Goal: Browse casually: Explore the website without a specific task or goal

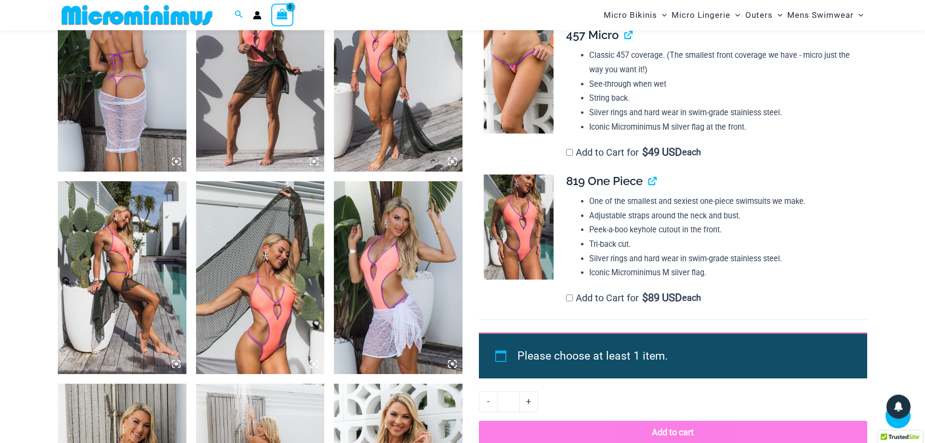
scroll to position [682, 0]
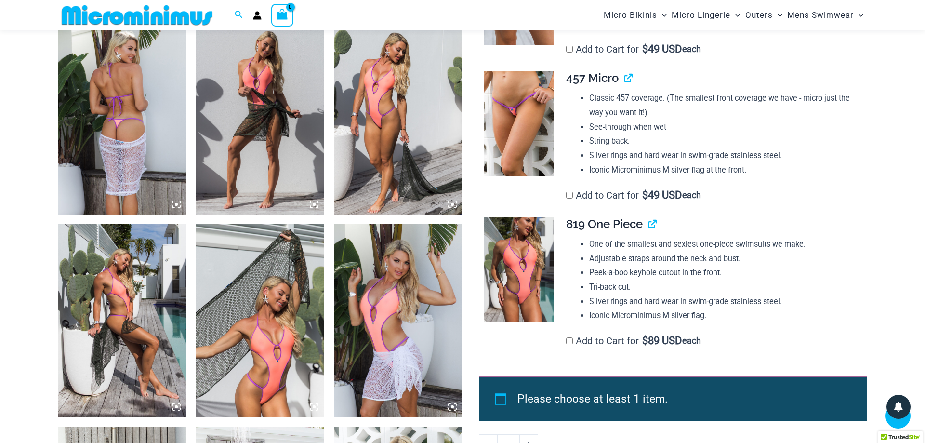
click at [528, 112] on img at bounding box center [519, 123] width 70 height 105
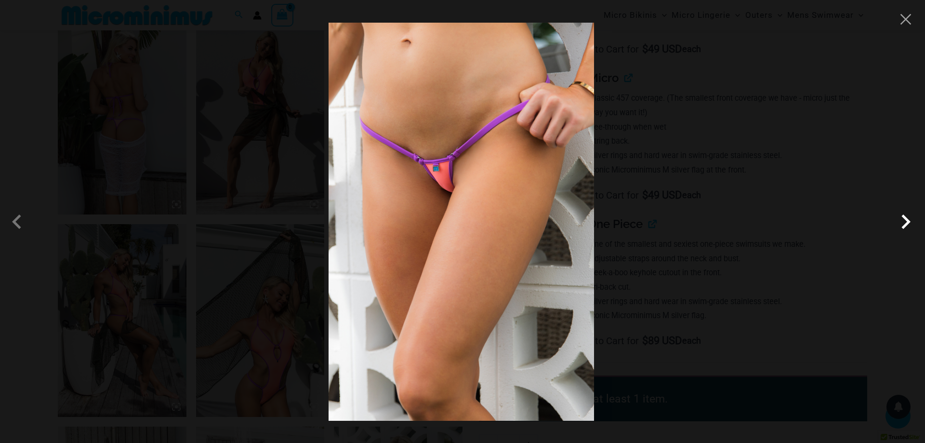
click at [906, 224] on span at bounding box center [905, 221] width 29 height 29
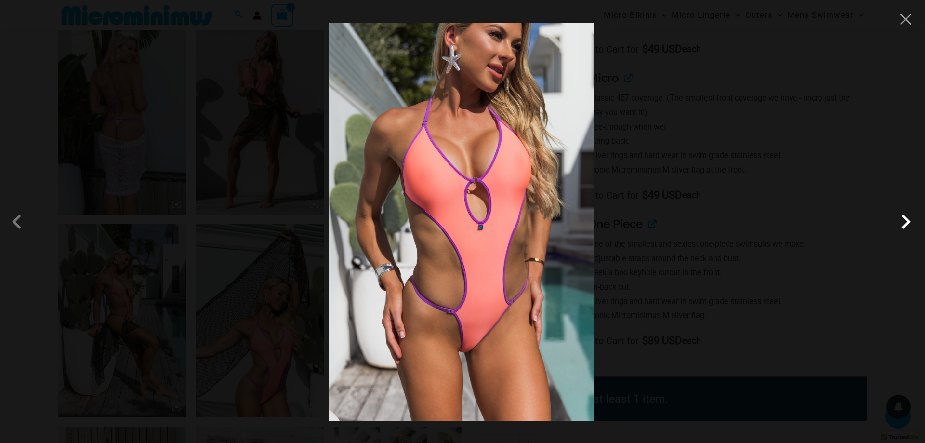
click at [906, 224] on span at bounding box center [905, 221] width 29 height 29
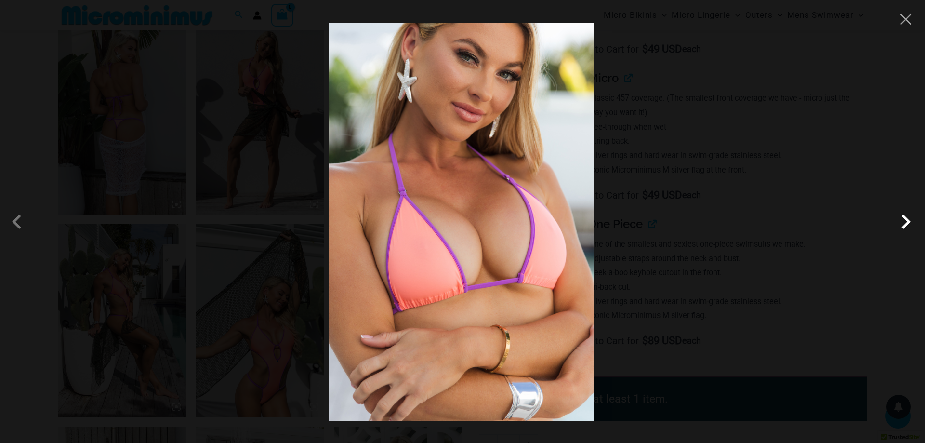
click at [906, 224] on span at bounding box center [905, 221] width 29 height 29
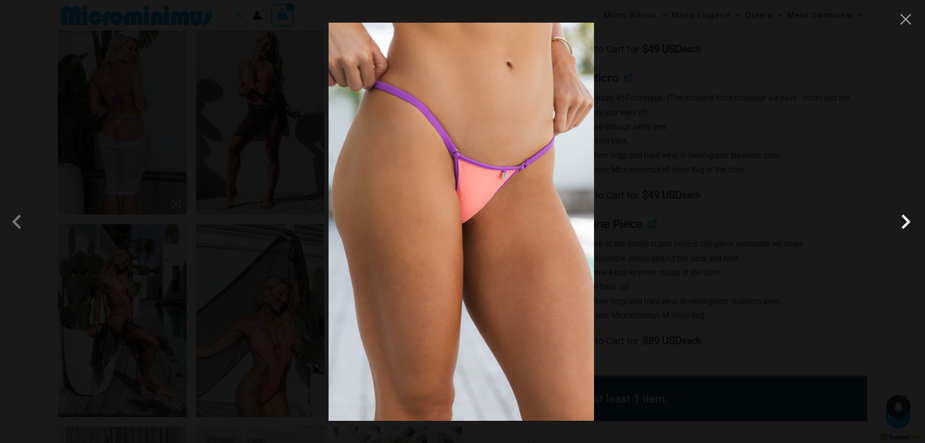
click at [906, 224] on span at bounding box center [905, 221] width 29 height 29
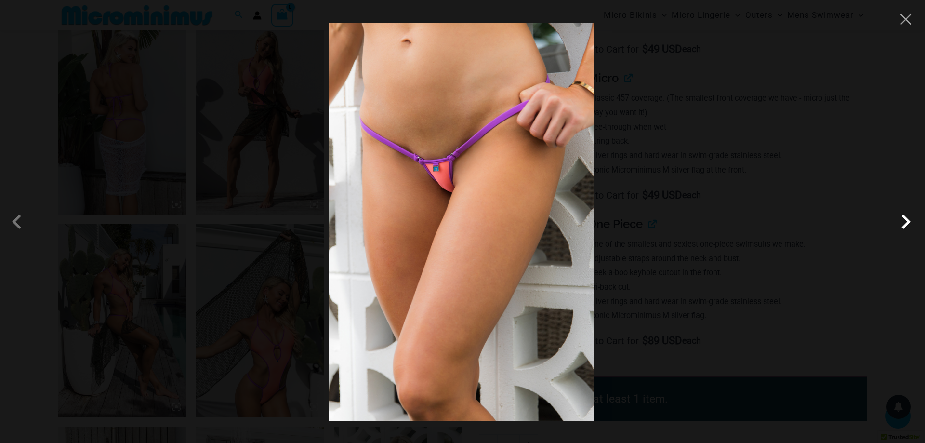
click at [906, 224] on span at bounding box center [905, 221] width 29 height 29
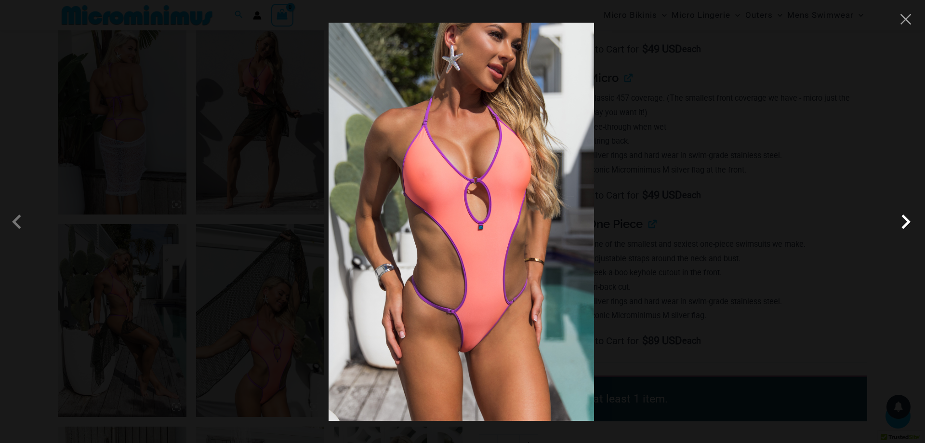
click at [906, 224] on span at bounding box center [905, 221] width 29 height 29
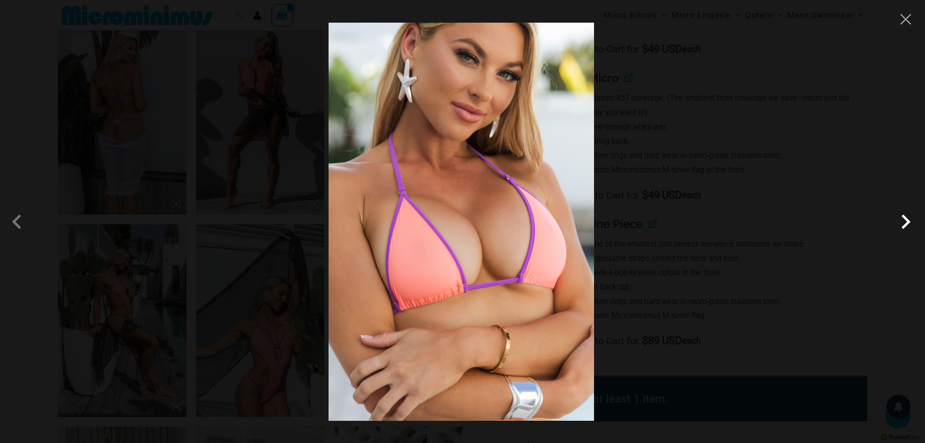
click at [906, 224] on span at bounding box center [905, 221] width 29 height 29
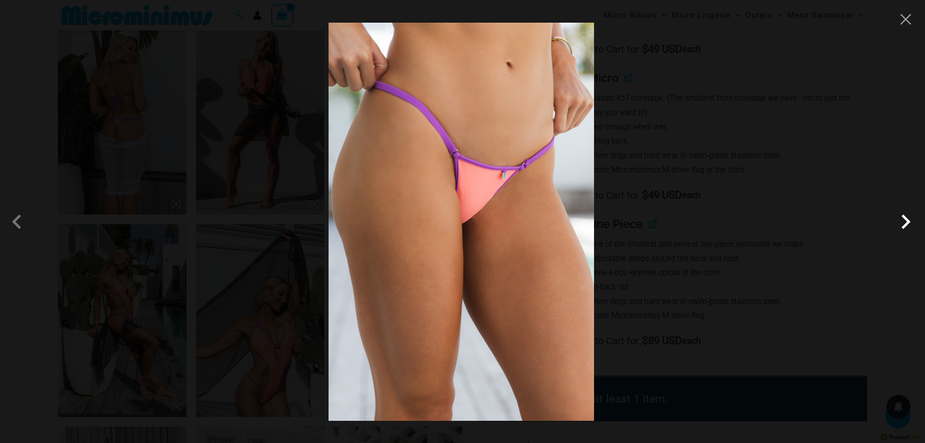
click at [906, 224] on span at bounding box center [905, 221] width 29 height 29
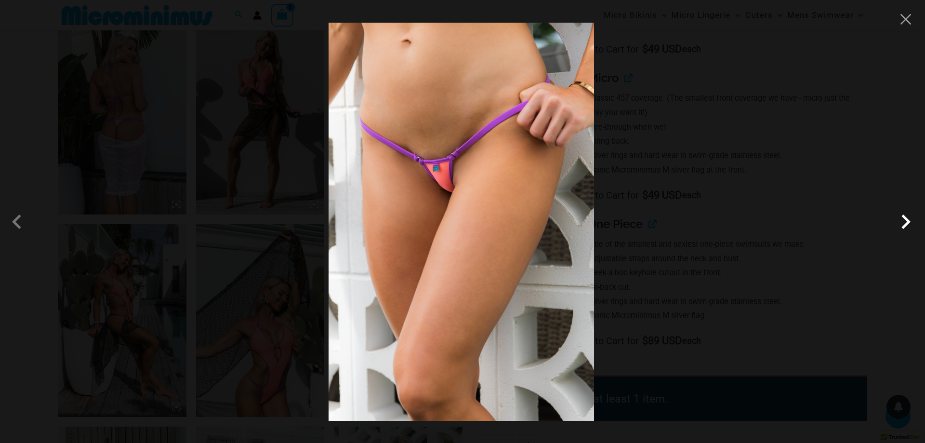
click at [906, 224] on span at bounding box center [905, 221] width 29 height 29
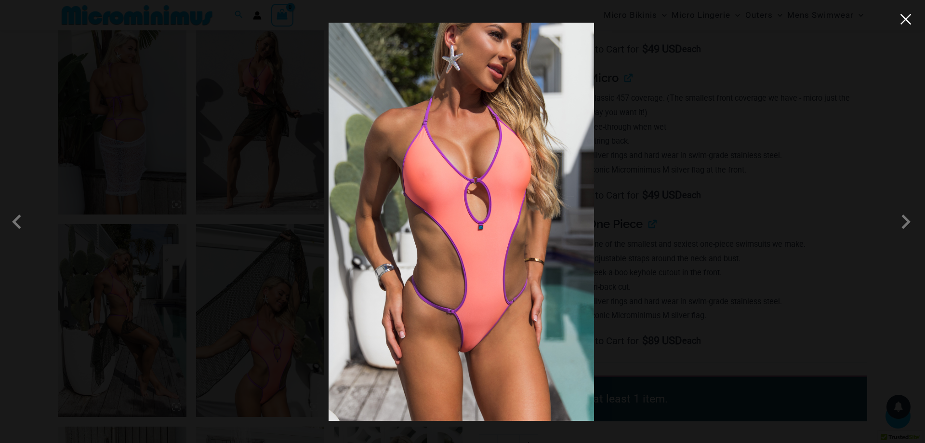
click at [907, 19] on button "Close" at bounding box center [905, 19] width 14 height 14
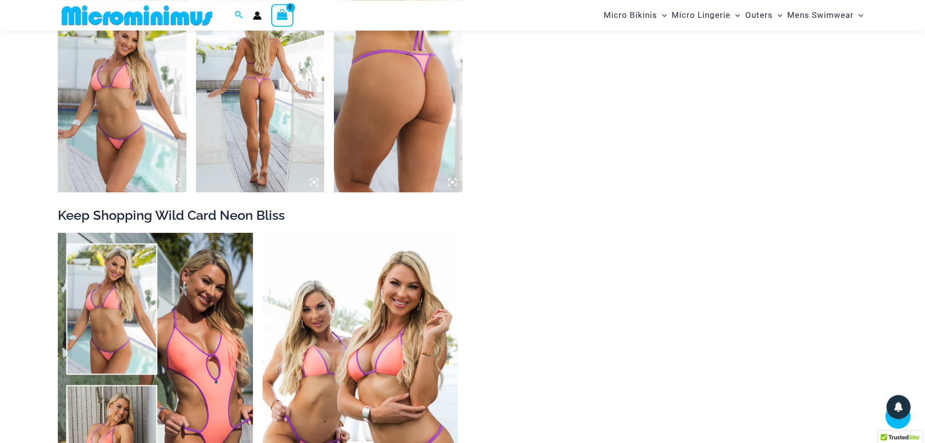
scroll to position [1517, 0]
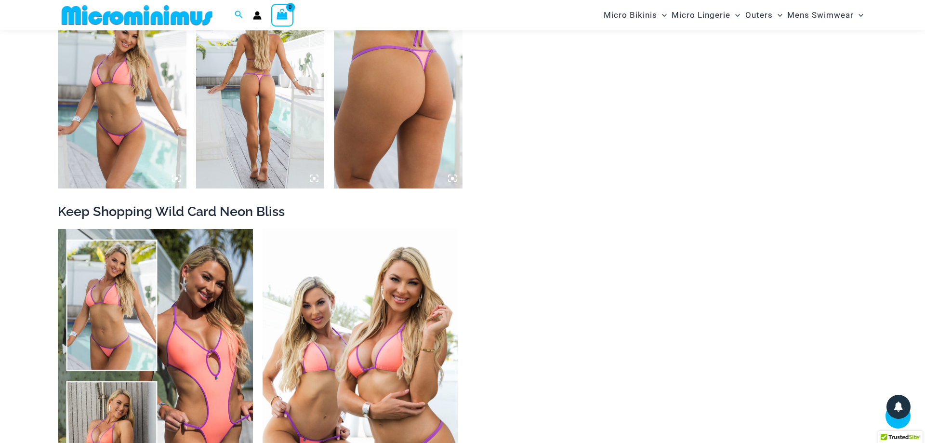
click at [249, 90] on img at bounding box center [260, 92] width 129 height 193
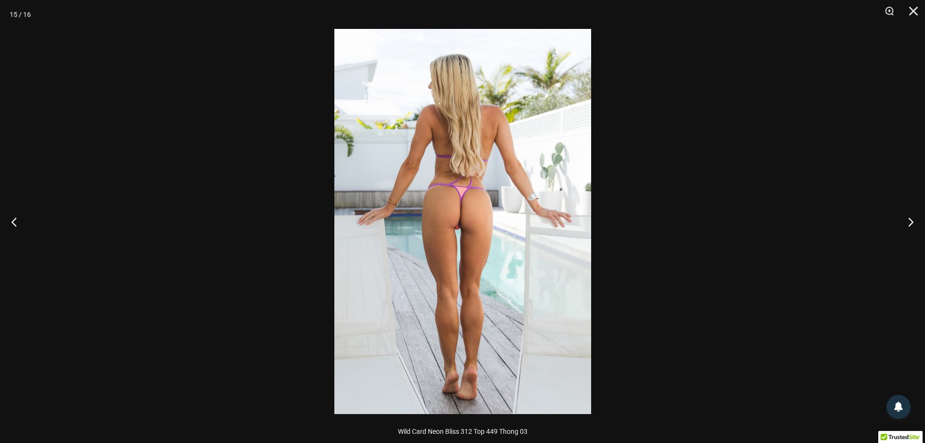
click at [457, 226] on img at bounding box center [462, 221] width 257 height 385
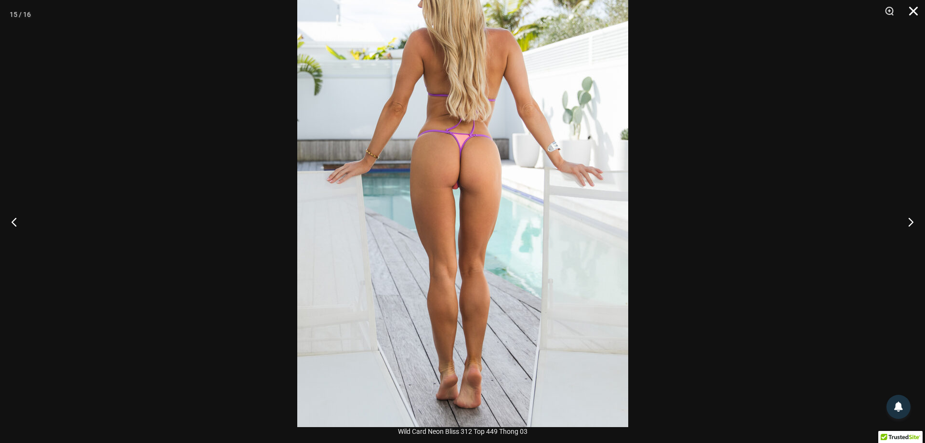
click at [913, 13] on button "Close" at bounding box center [910, 14] width 24 height 29
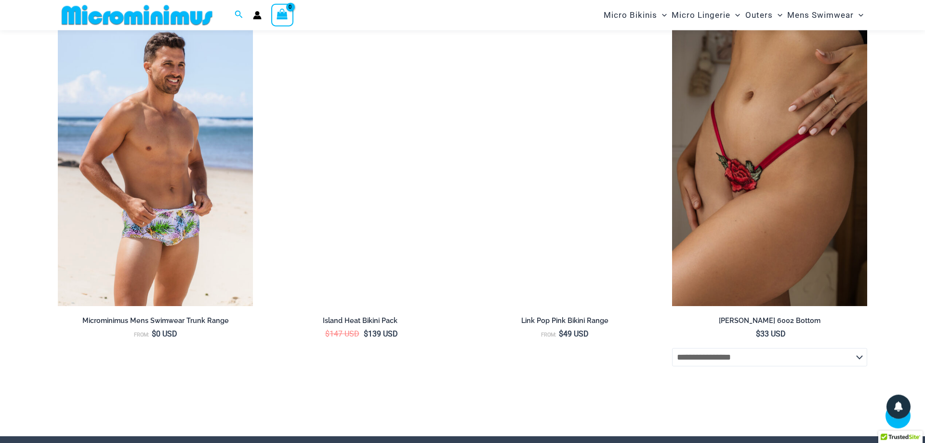
scroll to position [3872, 0]
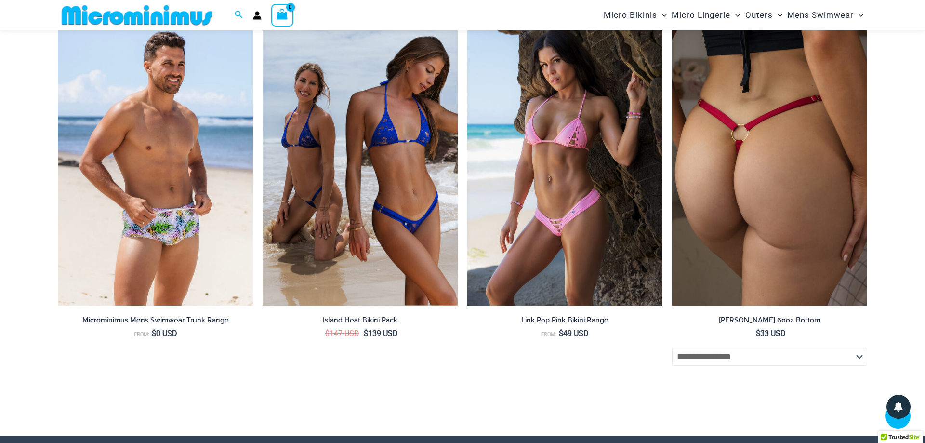
click at [751, 168] on img at bounding box center [769, 159] width 195 height 293
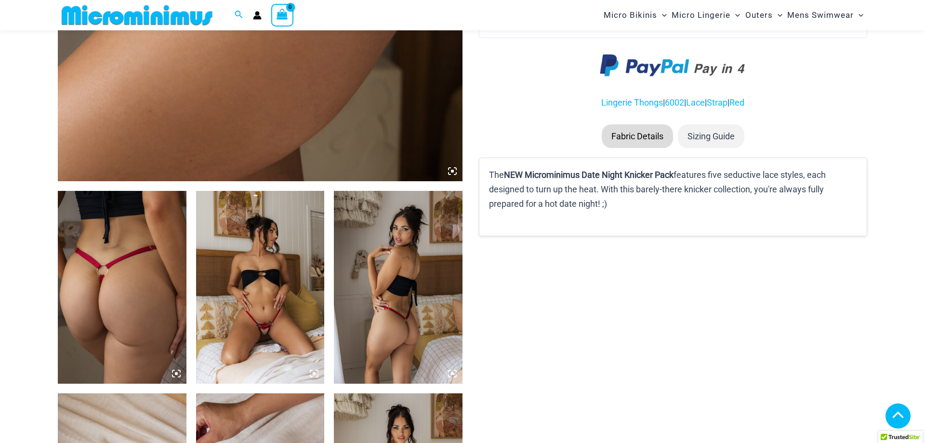
scroll to position [532, 0]
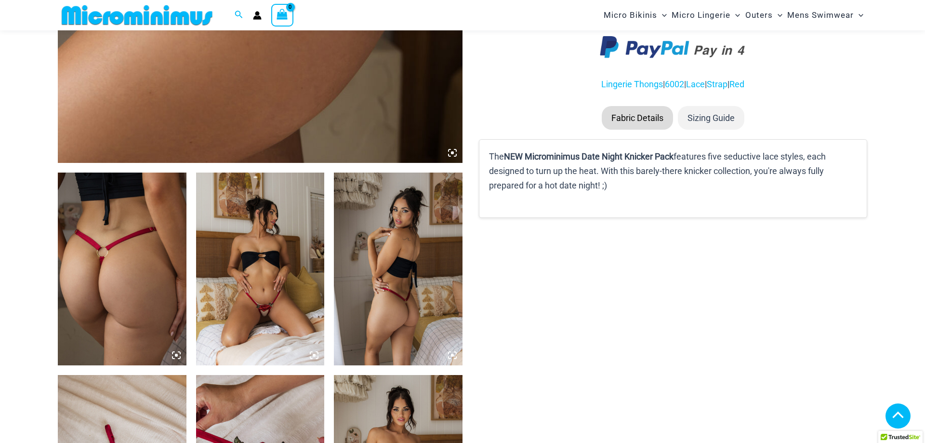
click at [261, 301] on img at bounding box center [260, 268] width 129 height 193
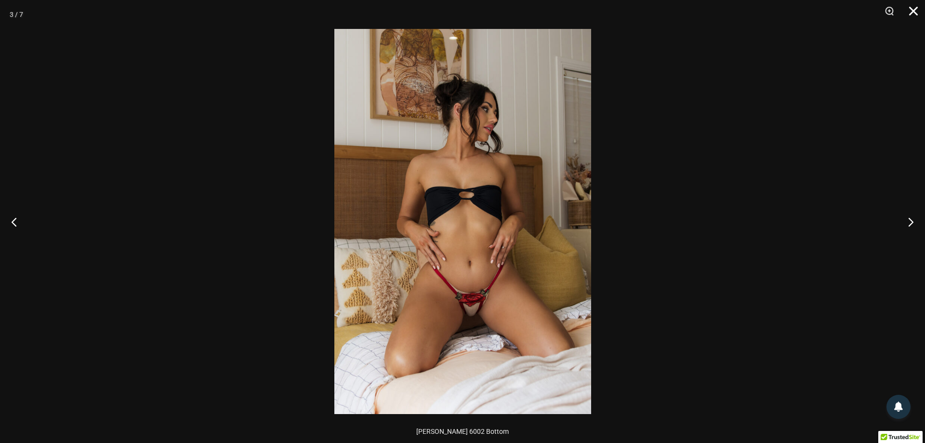
click at [910, 12] on button "Close" at bounding box center [910, 14] width 24 height 29
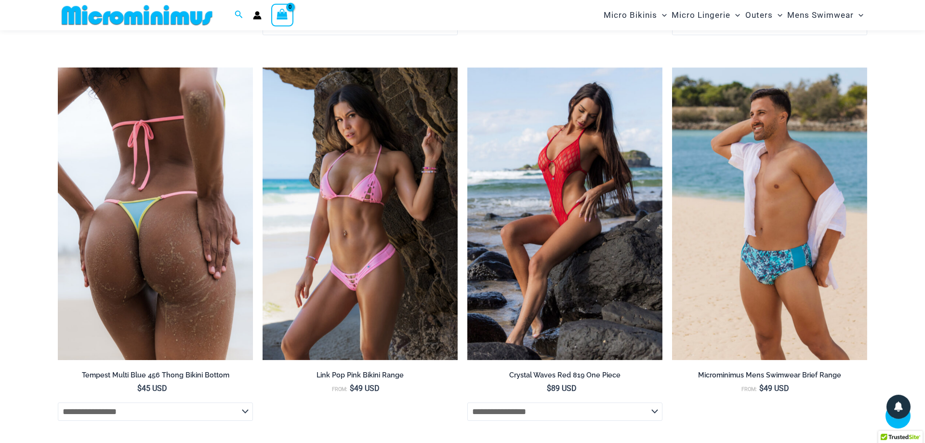
scroll to position [1858, 0]
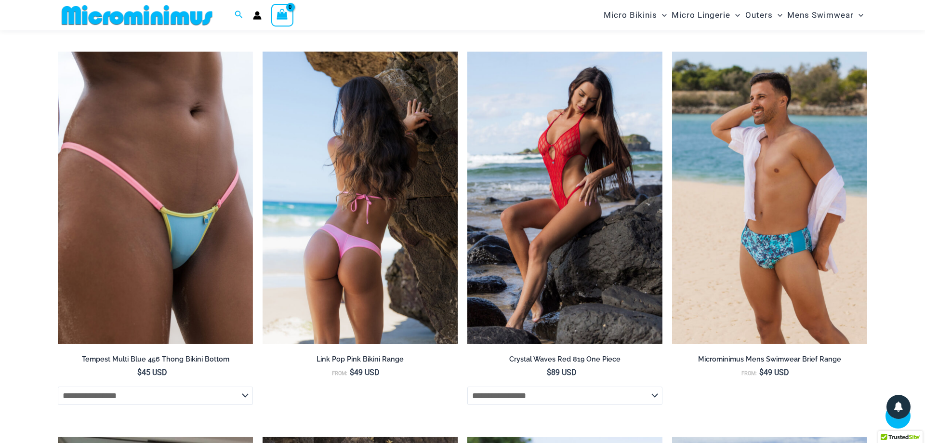
click at [341, 284] on img at bounding box center [359, 198] width 195 height 293
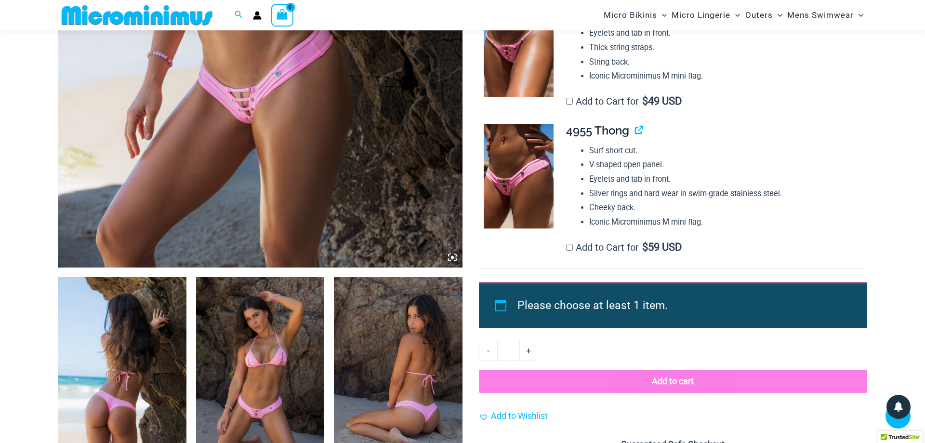
scroll to position [384, 0]
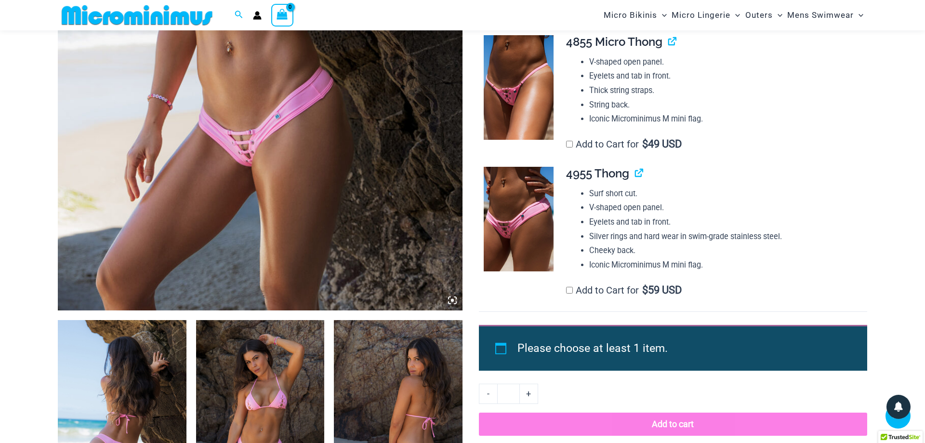
click at [270, 155] on img at bounding box center [260, 6] width 405 height 607
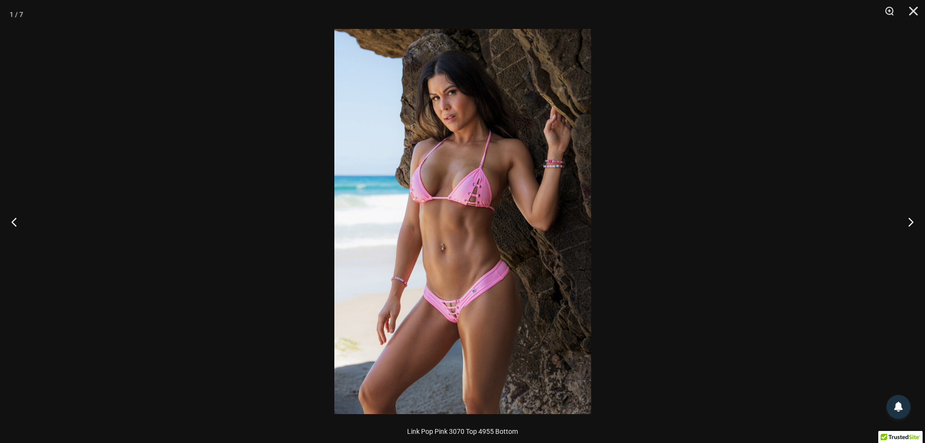
click at [470, 317] on img at bounding box center [462, 221] width 257 height 385
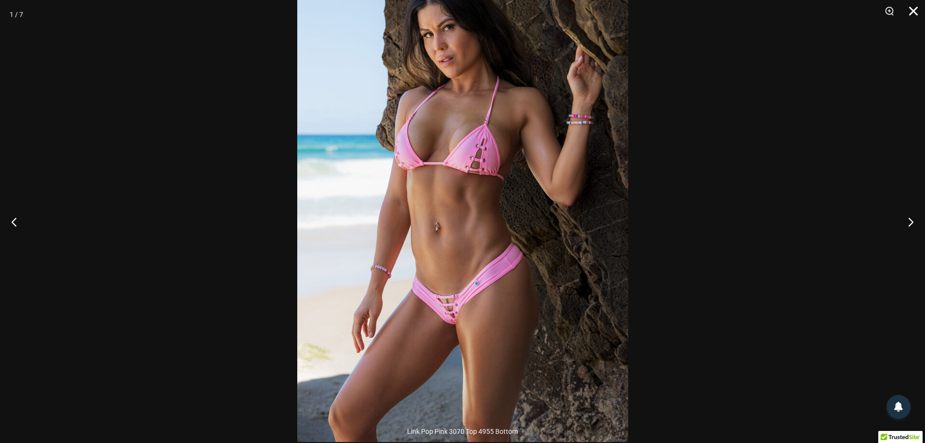
click at [909, 12] on button "Close" at bounding box center [910, 14] width 24 height 29
